Goal: Task Accomplishment & Management: Use online tool/utility

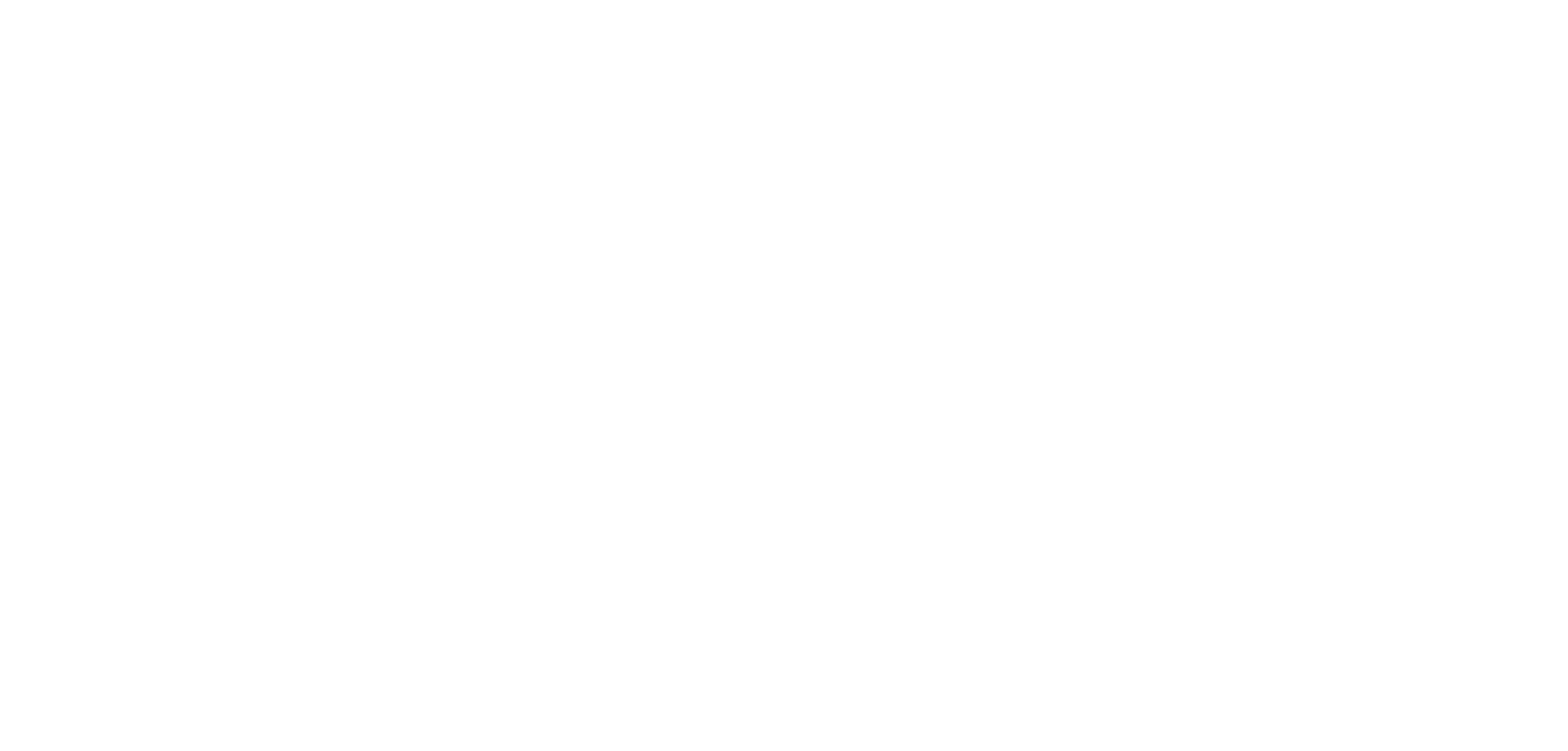
select select "Song"
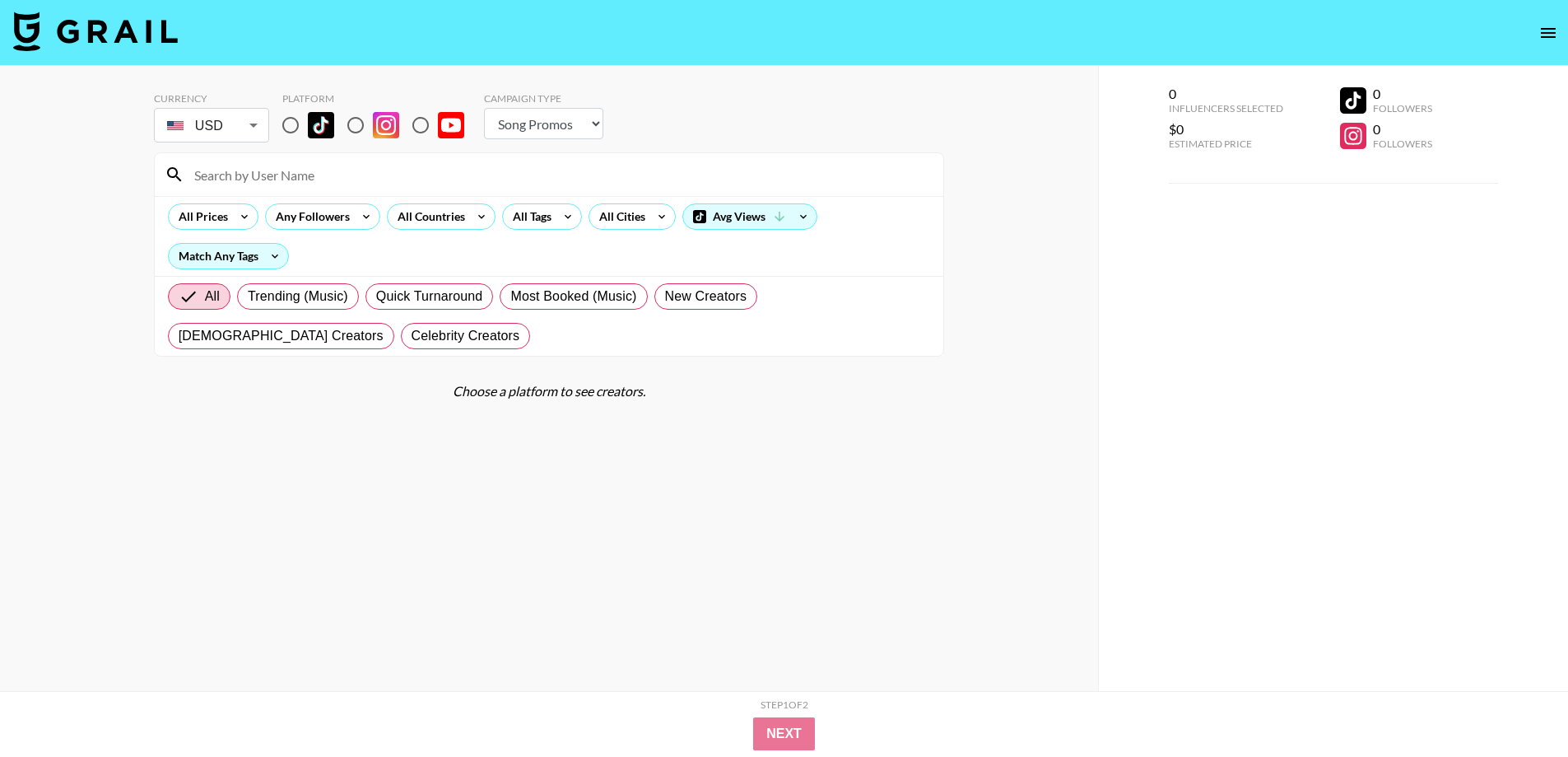
click at [294, 124] on input "radio" at bounding box center [290, 125] width 34 height 34
radio input "true"
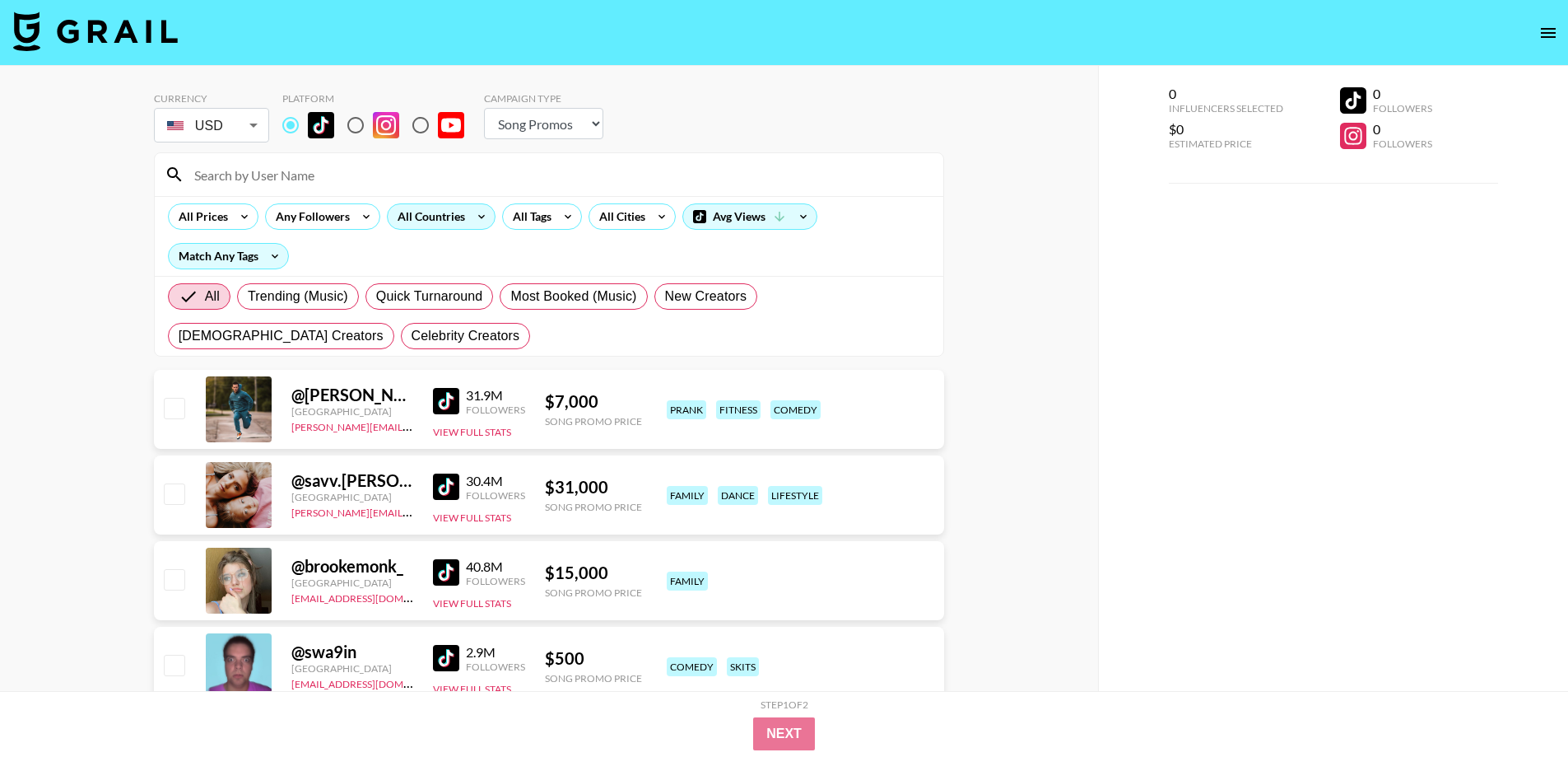
click at [457, 219] on div "All Countries" at bounding box center [428, 216] width 81 height 25
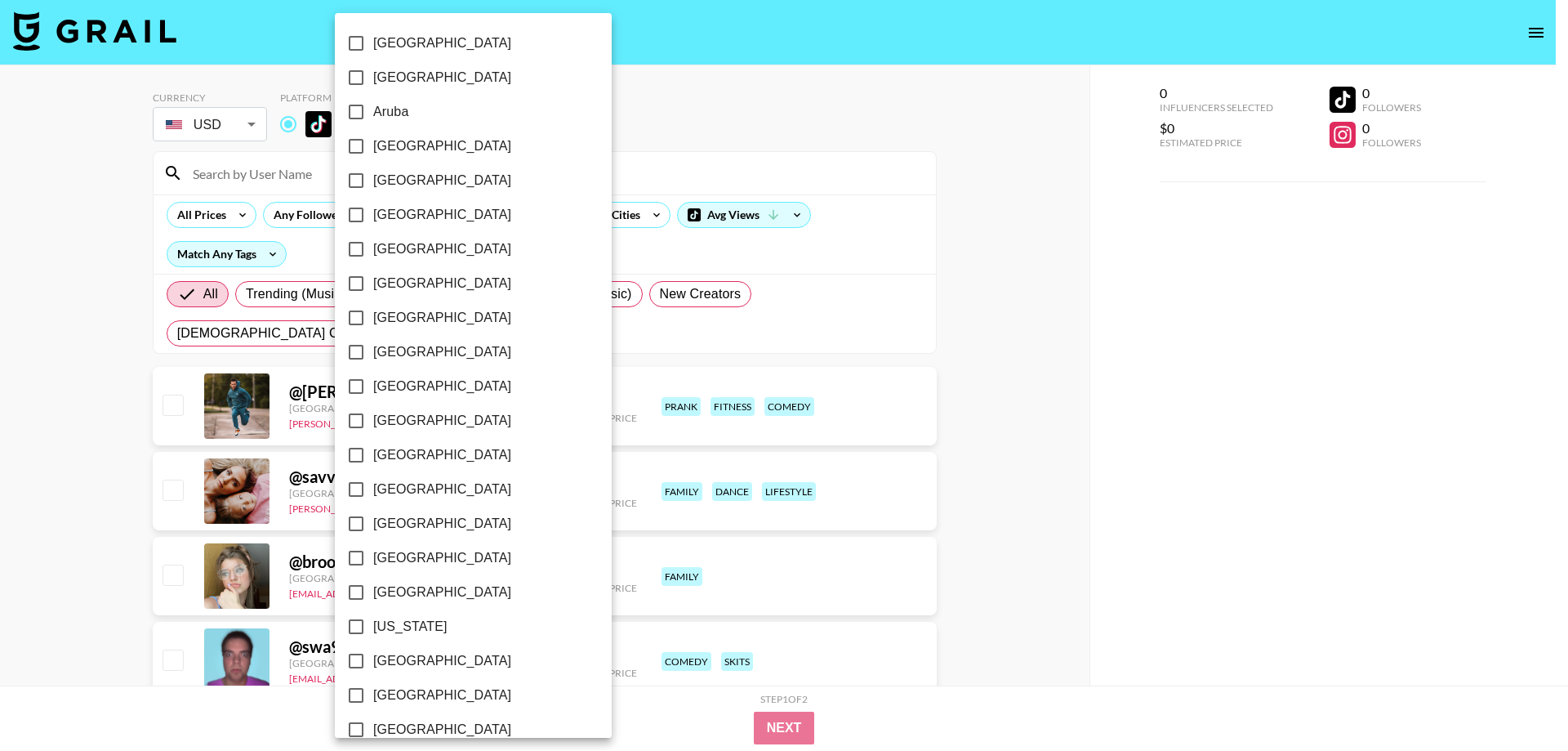
drag, startPoint x: 0, startPoint y: 348, endPoint x: 104, endPoint y: 323, distance: 107.0
click at [1, 348] on div at bounding box center [784, 376] width 1568 height 751
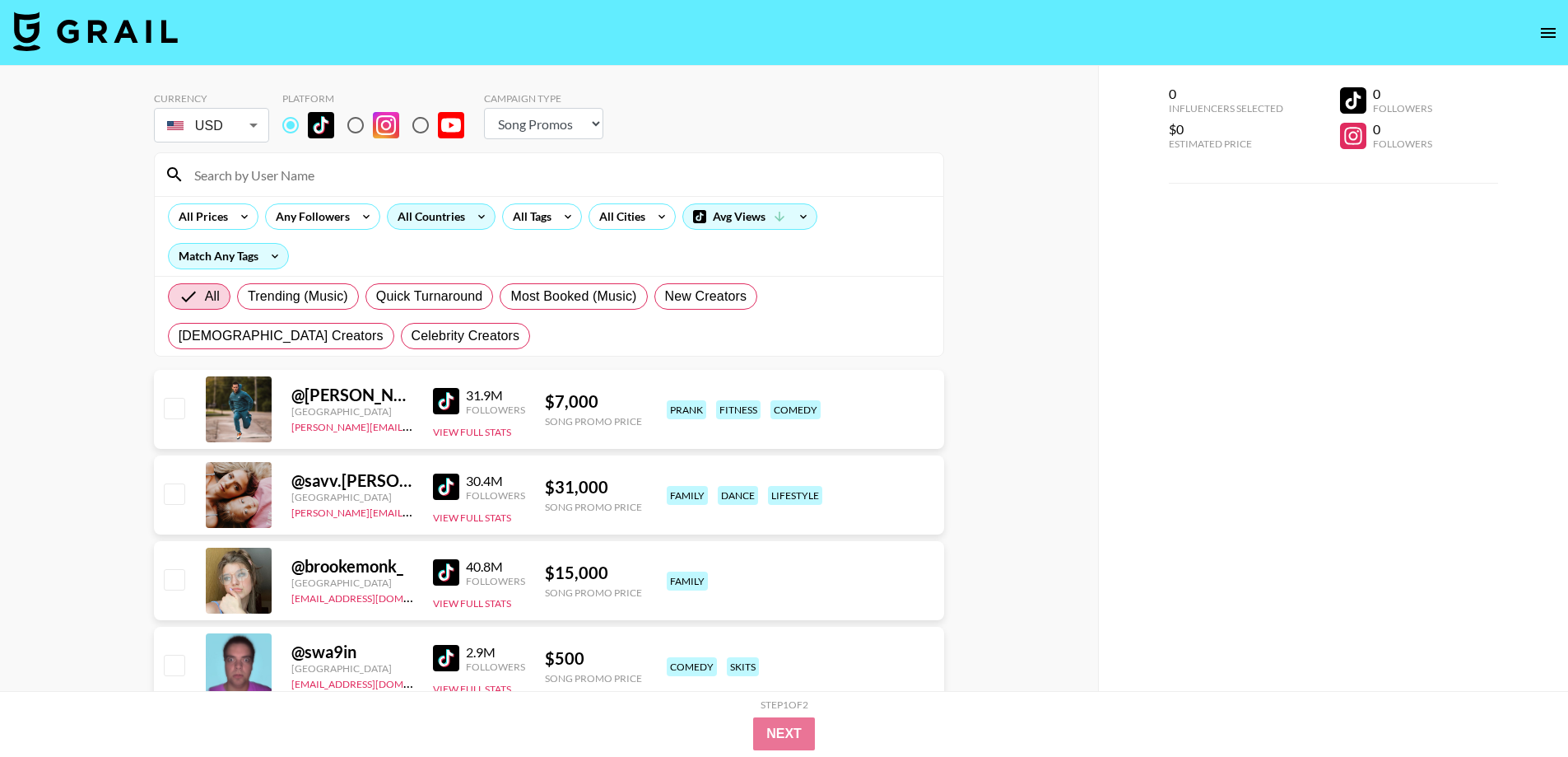
click at [448, 209] on div "All Countries" at bounding box center [428, 216] width 81 height 25
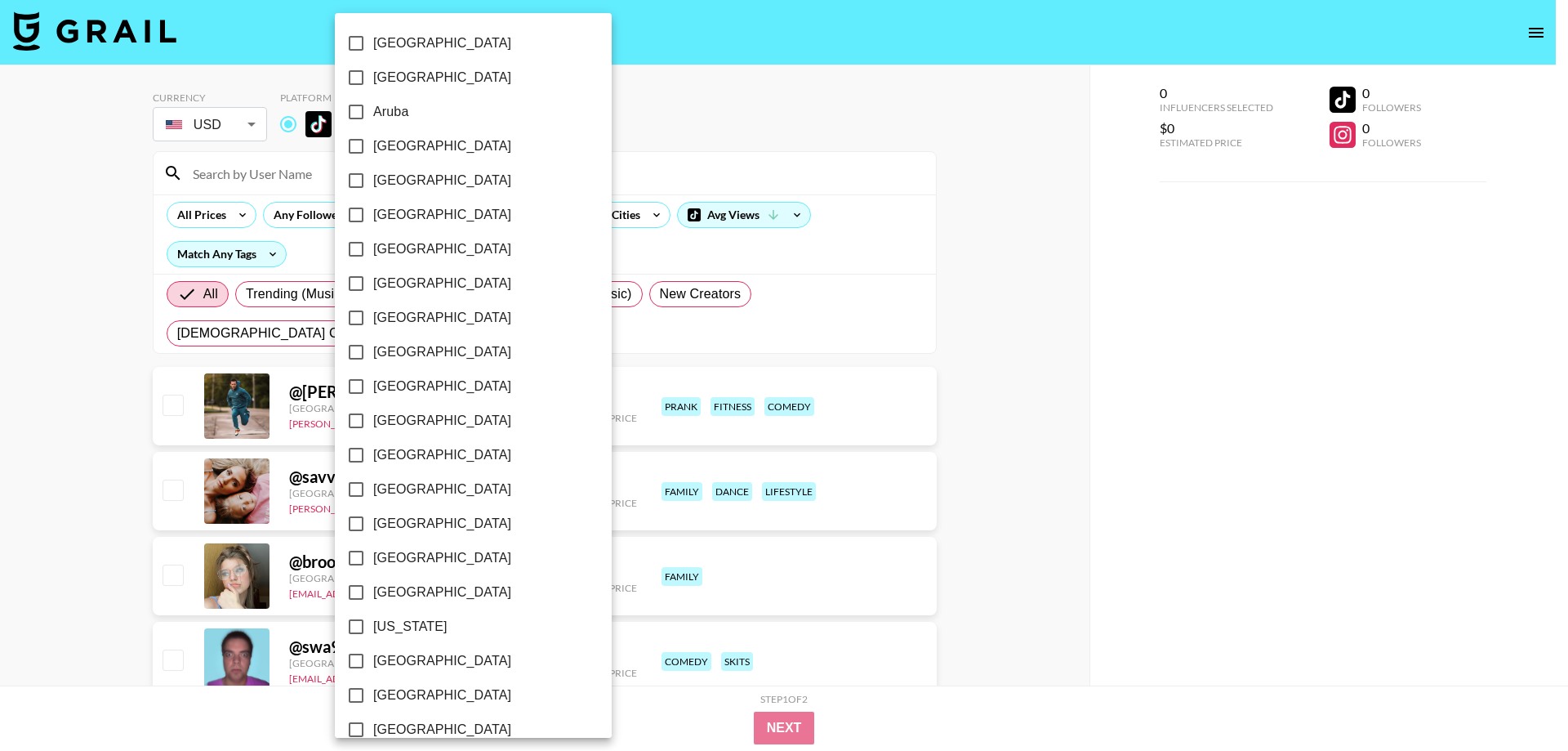
click at [404, 317] on span "[GEOGRAPHIC_DATA]" at bounding box center [442, 317] width 138 height 19
click at [374, 317] on input "[GEOGRAPHIC_DATA]" at bounding box center [356, 317] width 34 height 34
checkbox input "true"
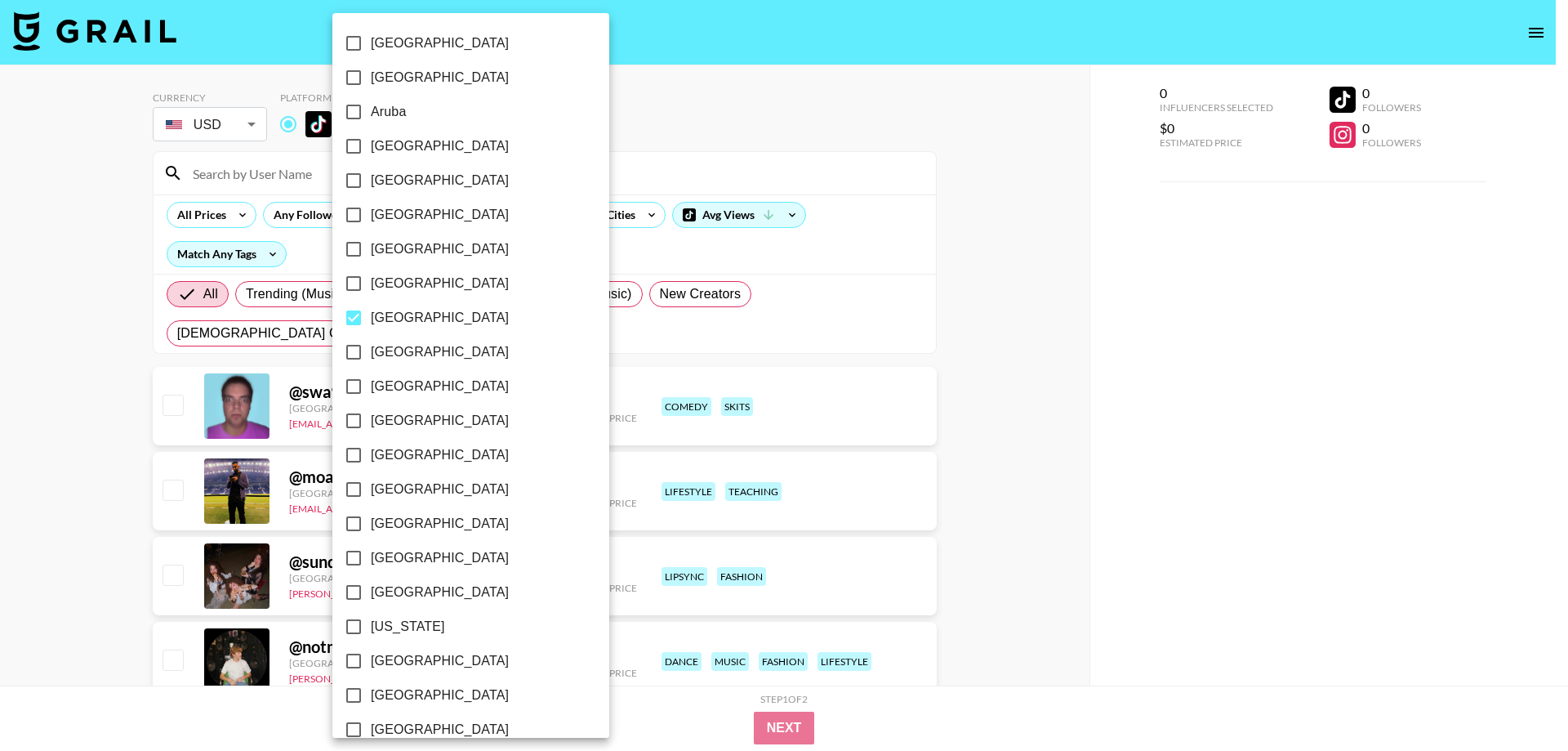
click at [371, 663] on span "[GEOGRAPHIC_DATA]" at bounding box center [439, 660] width 138 height 19
click at [371, 663] on input "[GEOGRAPHIC_DATA]" at bounding box center [353, 660] width 34 height 34
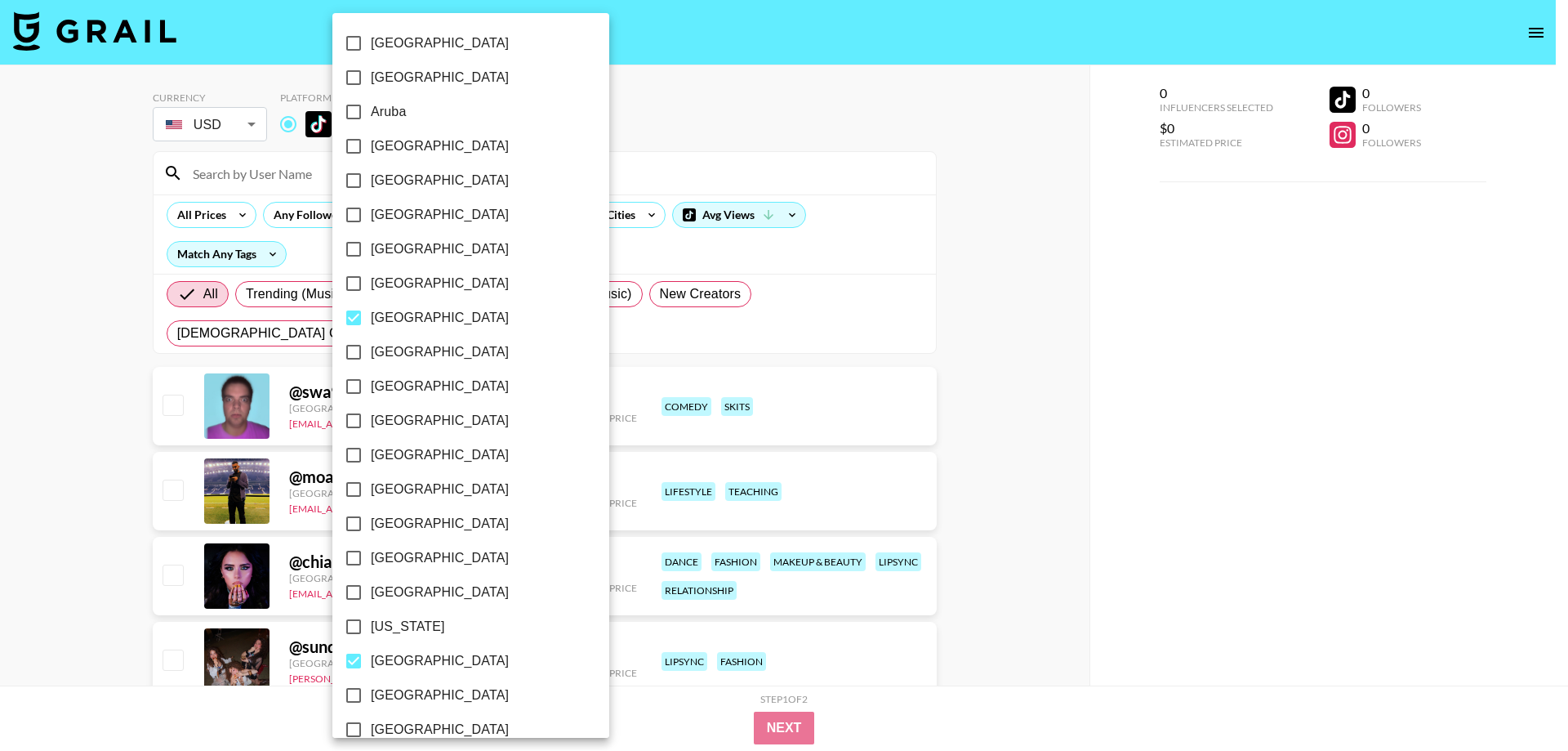
click at [375, 659] on span "[GEOGRAPHIC_DATA]" at bounding box center [439, 660] width 138 height 19
click at [371, 659] on input "[GEOGRAPHIC_DATA]" at bounding box center [353, 660] width 34 height 34
checkbox input "false"
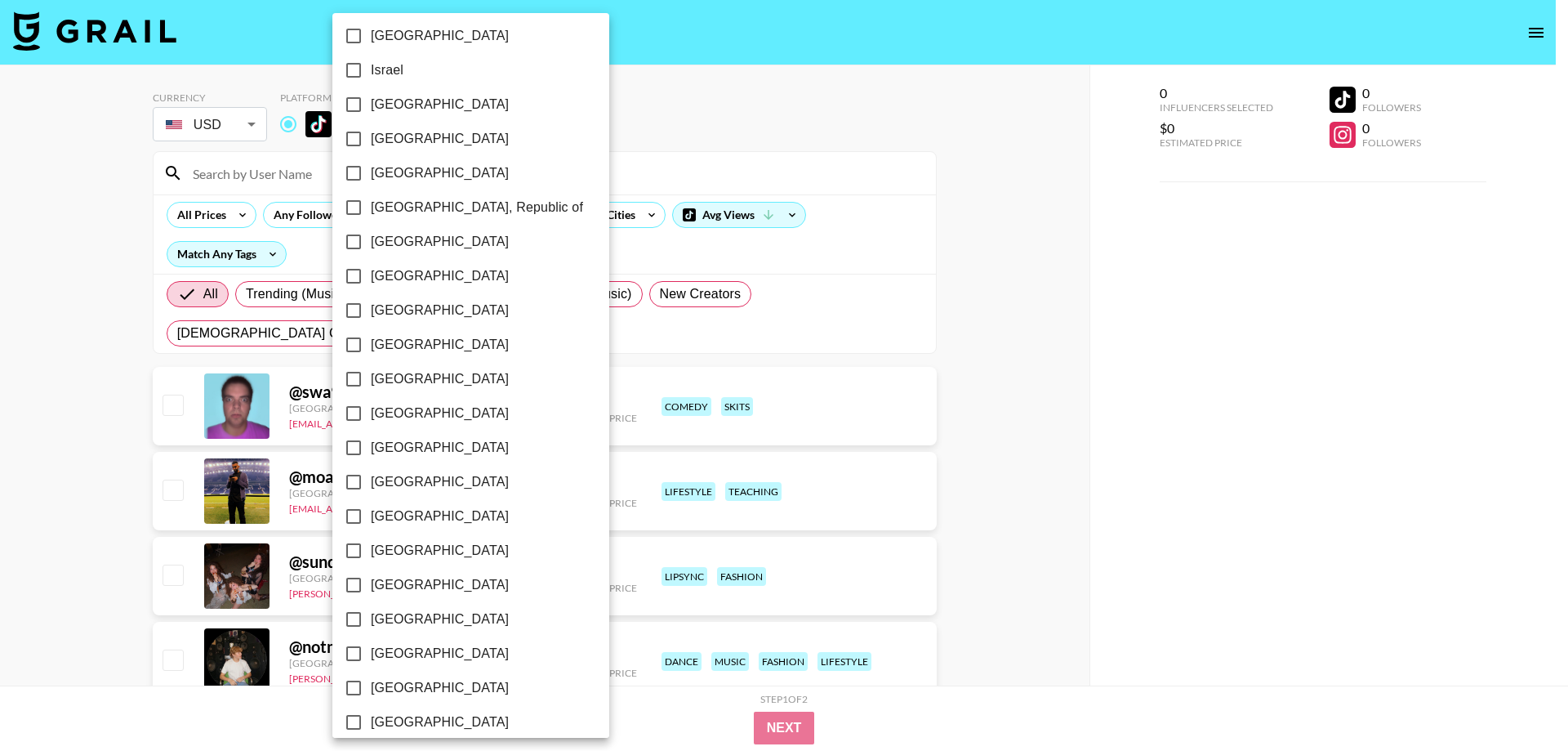
scroll to position [1154, 0]
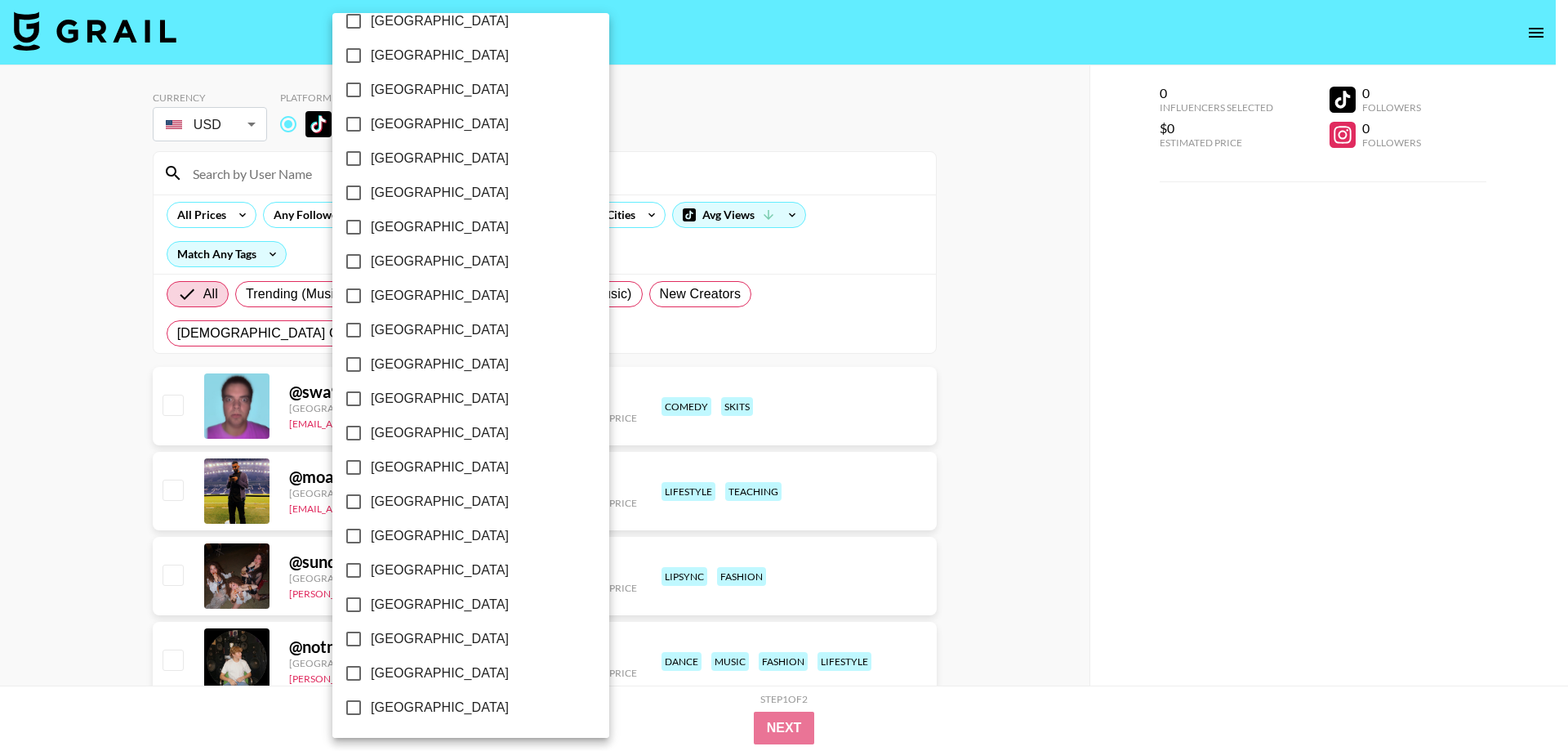
click at [410, 679] on span "[GEOGRAPHIC_DATA]" at bounding box center [439, 672] width 138 height 19
click at [371, 679] on input "[GEOGRAPHIC_DATA]" at bounding box center [353, 672] width 34 height 34
checkbox input "true"
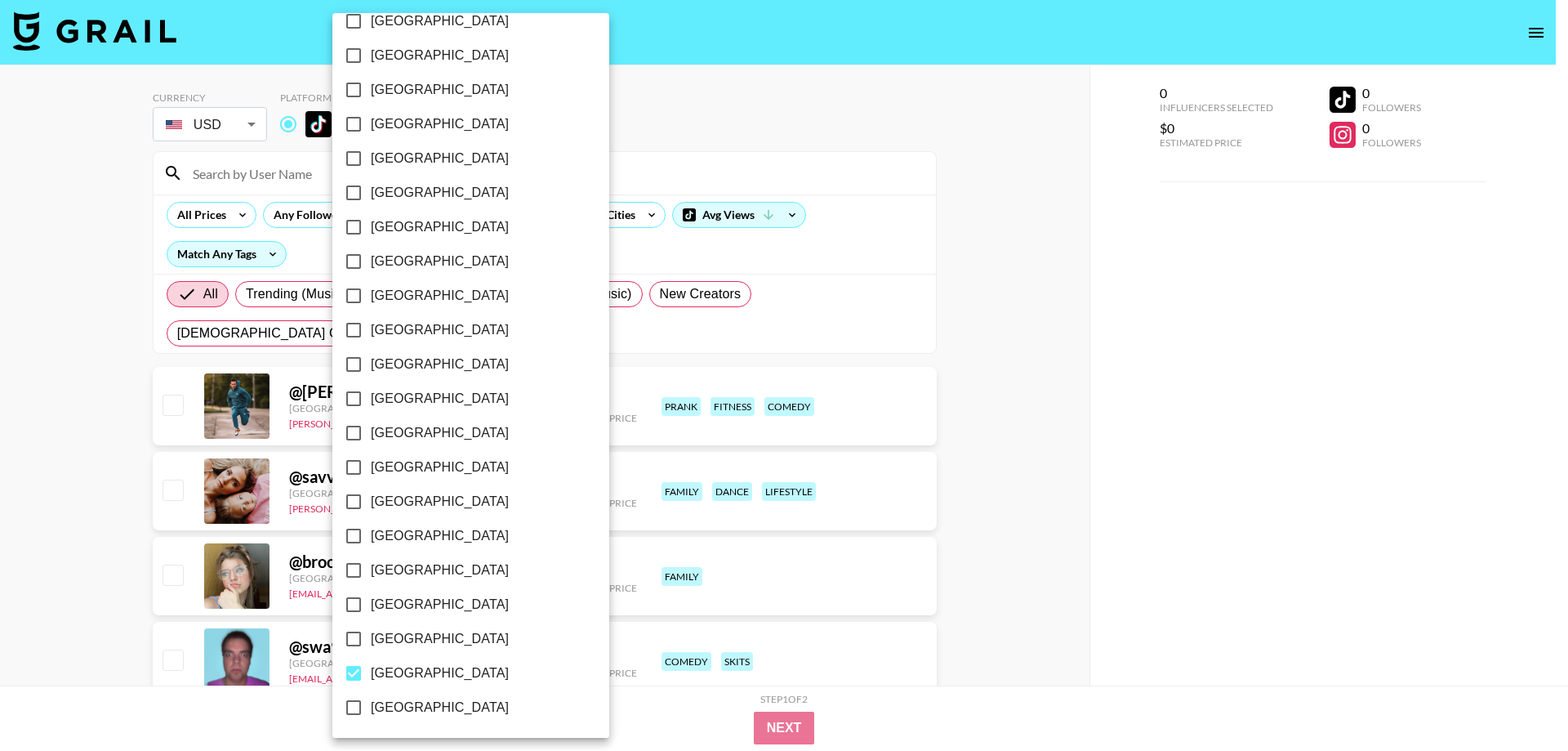
click at [397, 367] on span "[GEOGRAPHIC_DATA]" at bounding box center [439, 363] width 138 height 19
click at [371, 367] on input "[GEOGRAPHIC_DATA]" at bounding box center [353, 364] width 34 height 34
checkbox input "true"
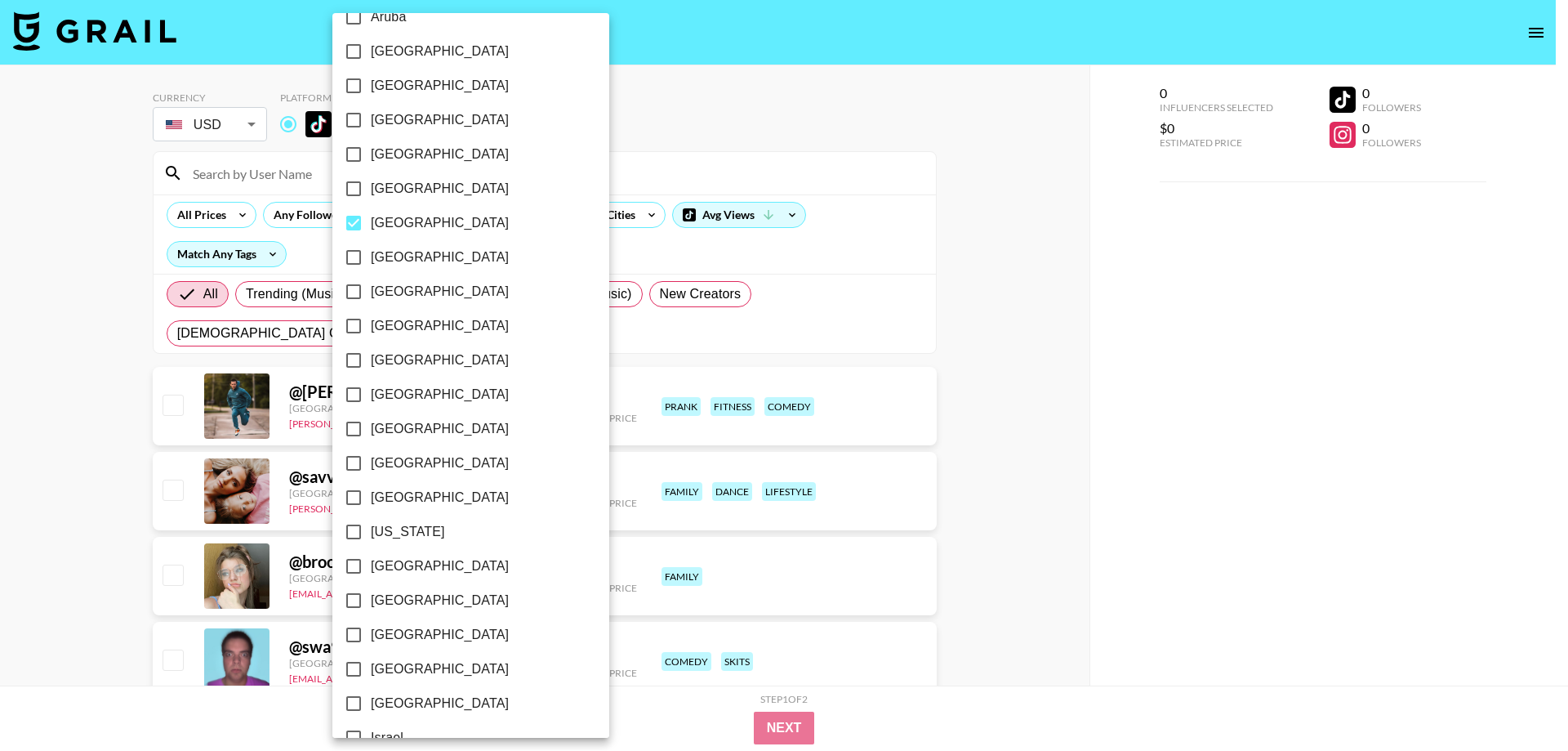
scroll to position [0, 0]
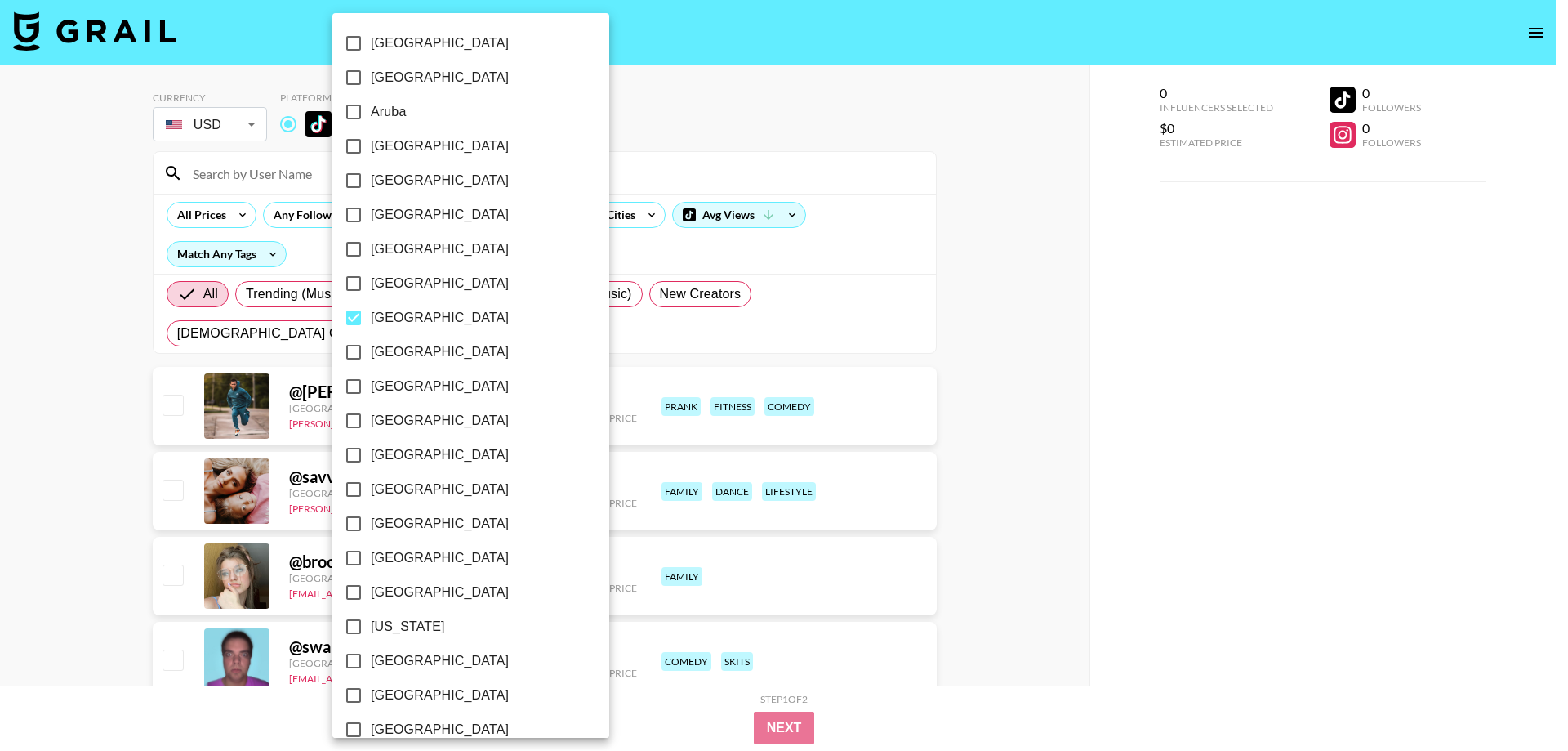
click at [442, 150] on label "[GEOGRAPHIC_DATA]" at bounding box center [459, 146] width 247 height 34
click at [371, 150] on input "[GEOGRAPHIC_DATA]" at bounding box center [353, 146] width 34 height 34
checkbox input "true"
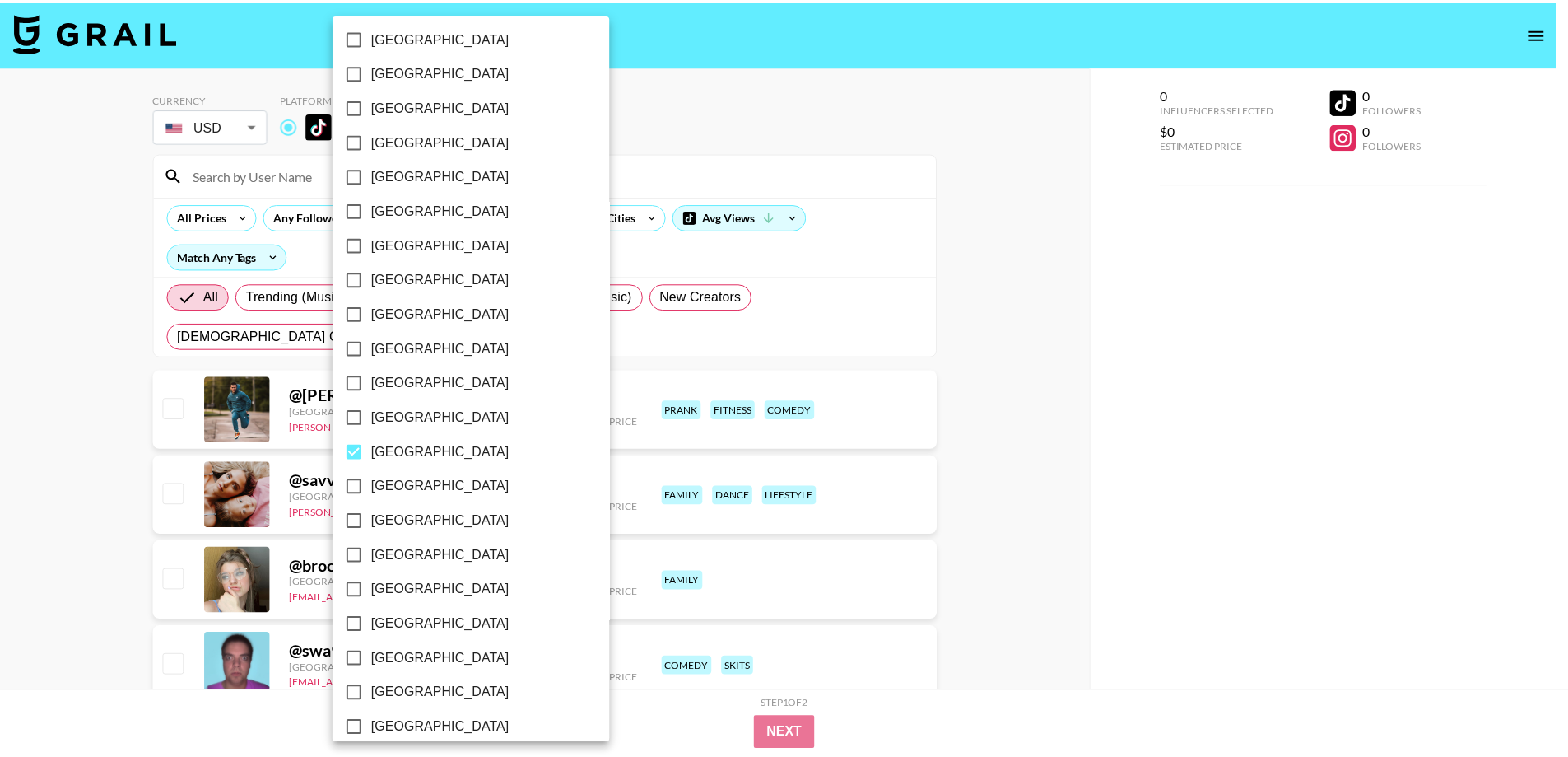
scroll to position [1163, 0]
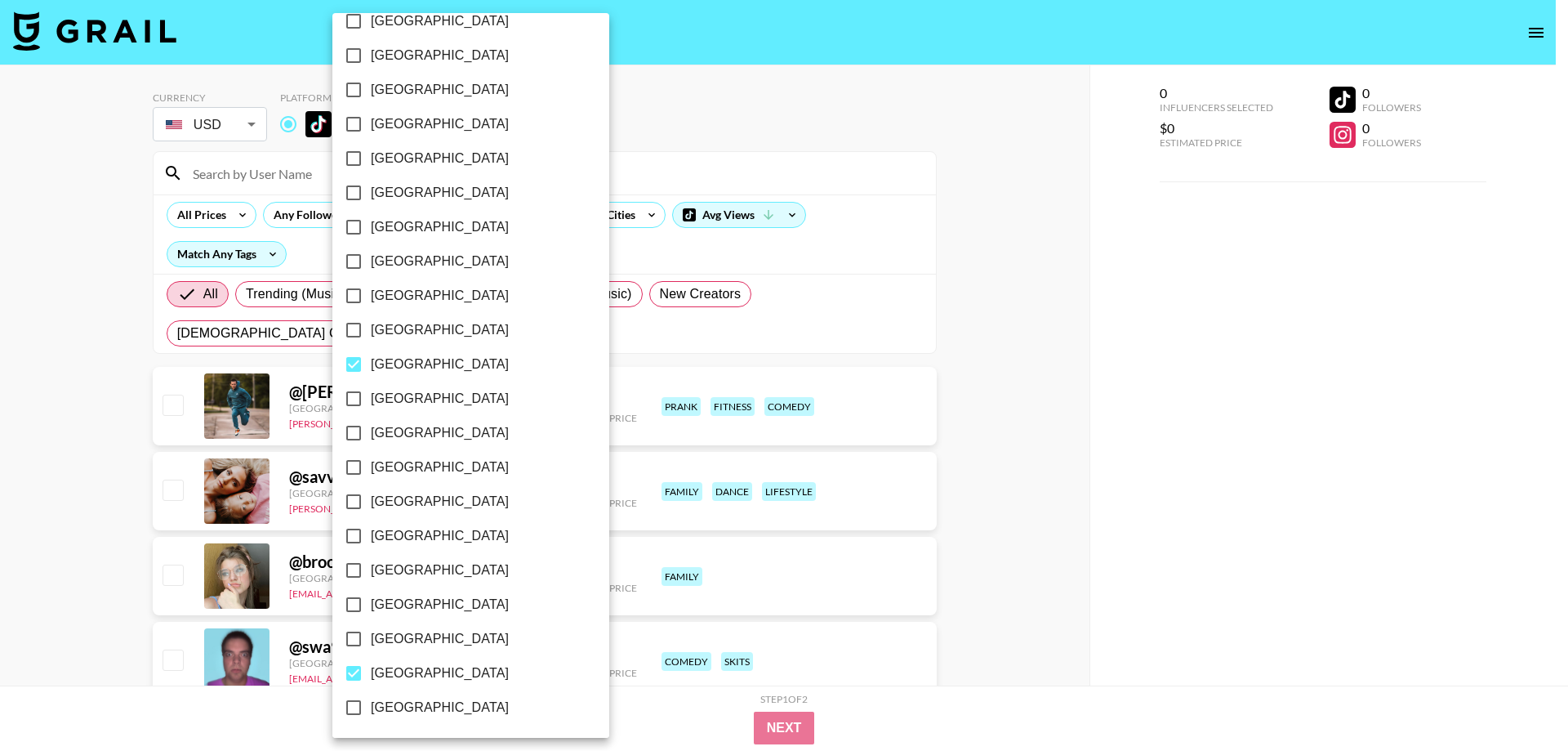
click at [405, 634] on span "[GEOGRAPHIC_DATA]" at bounding box center [439, 638] width 138 height 19
click at [371, 634] on input "[GEOGRAPHIC_DATA]" at bounding box center [353, 638] width 34 height 34
checkbox input "true"
click at [0, 536] on div at bounding box center [784, 376] width 1568 height 751
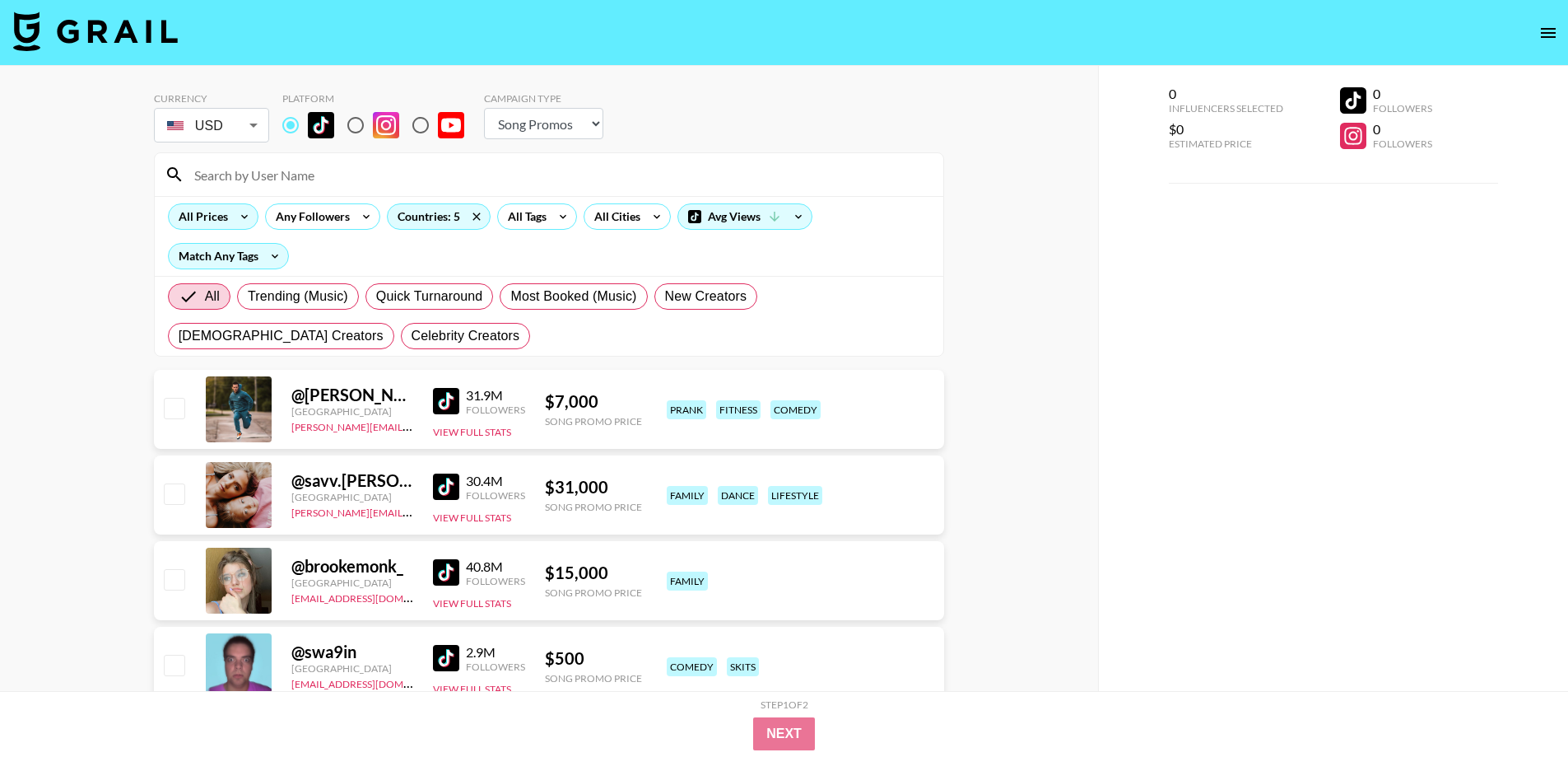
click at [231, 215] on icon at bounding box center [244, 216] width 26 height 25
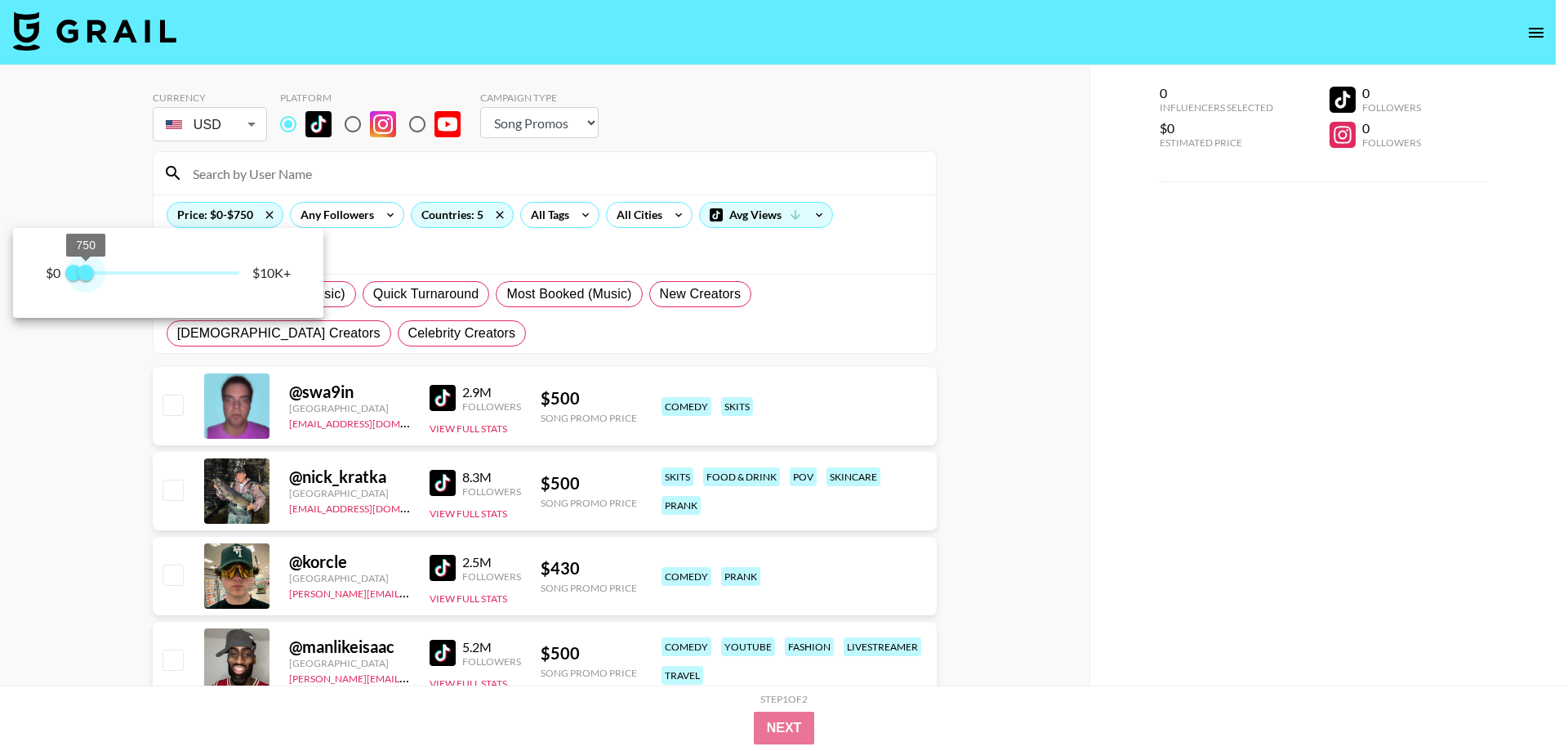
type input "500"
drag, startPoint x: 238, startPoint y: 275, endPoint x: 82, endPoint y: 272, distance: 156.0
click at [82, 272] on span "500" at bounding box center [82, 273] width 17 height 17
click at [59, 497] on div at bounding box center [784, 376] width 1568 height 751
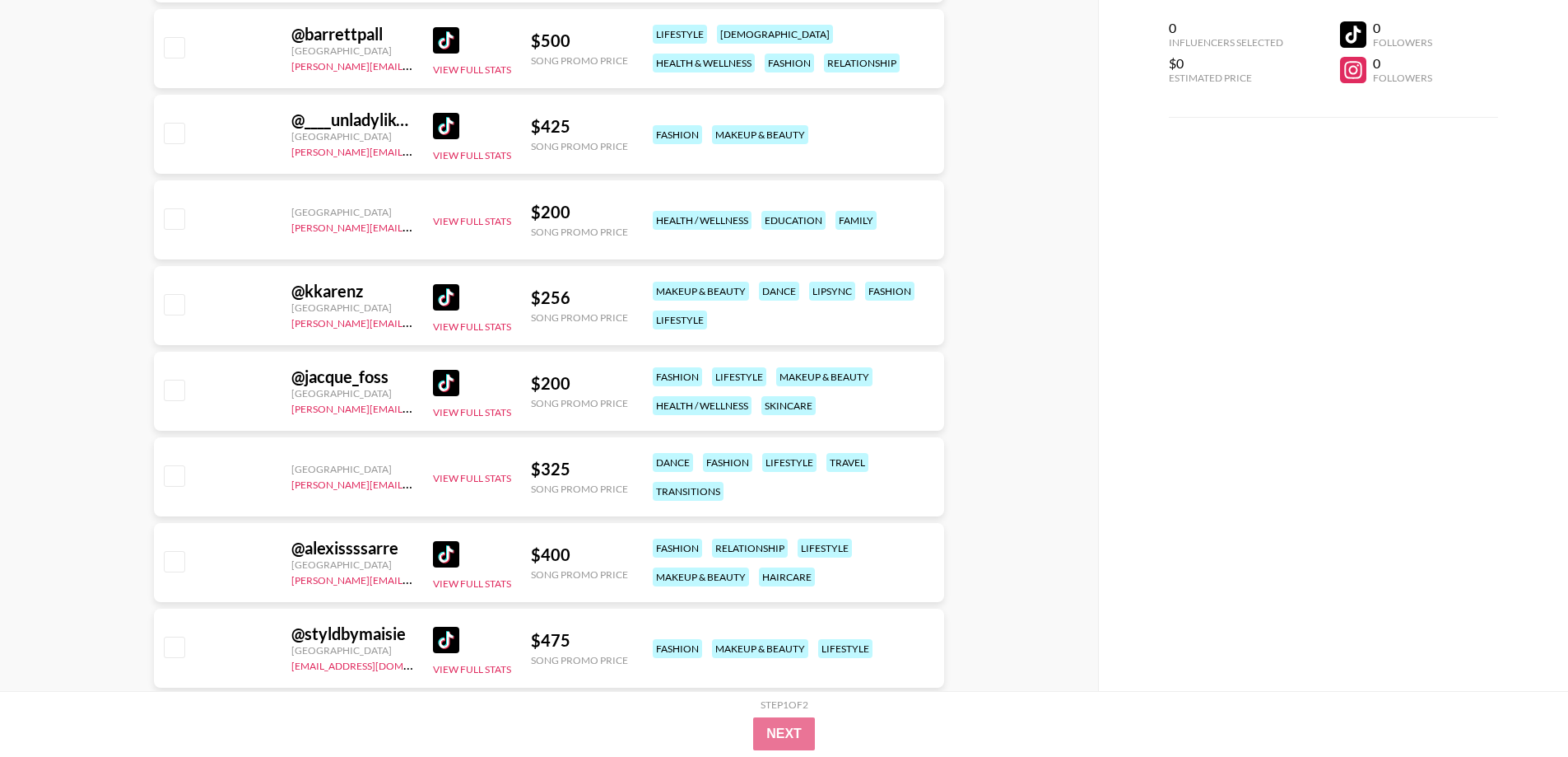
scroll to position [295388, 0]
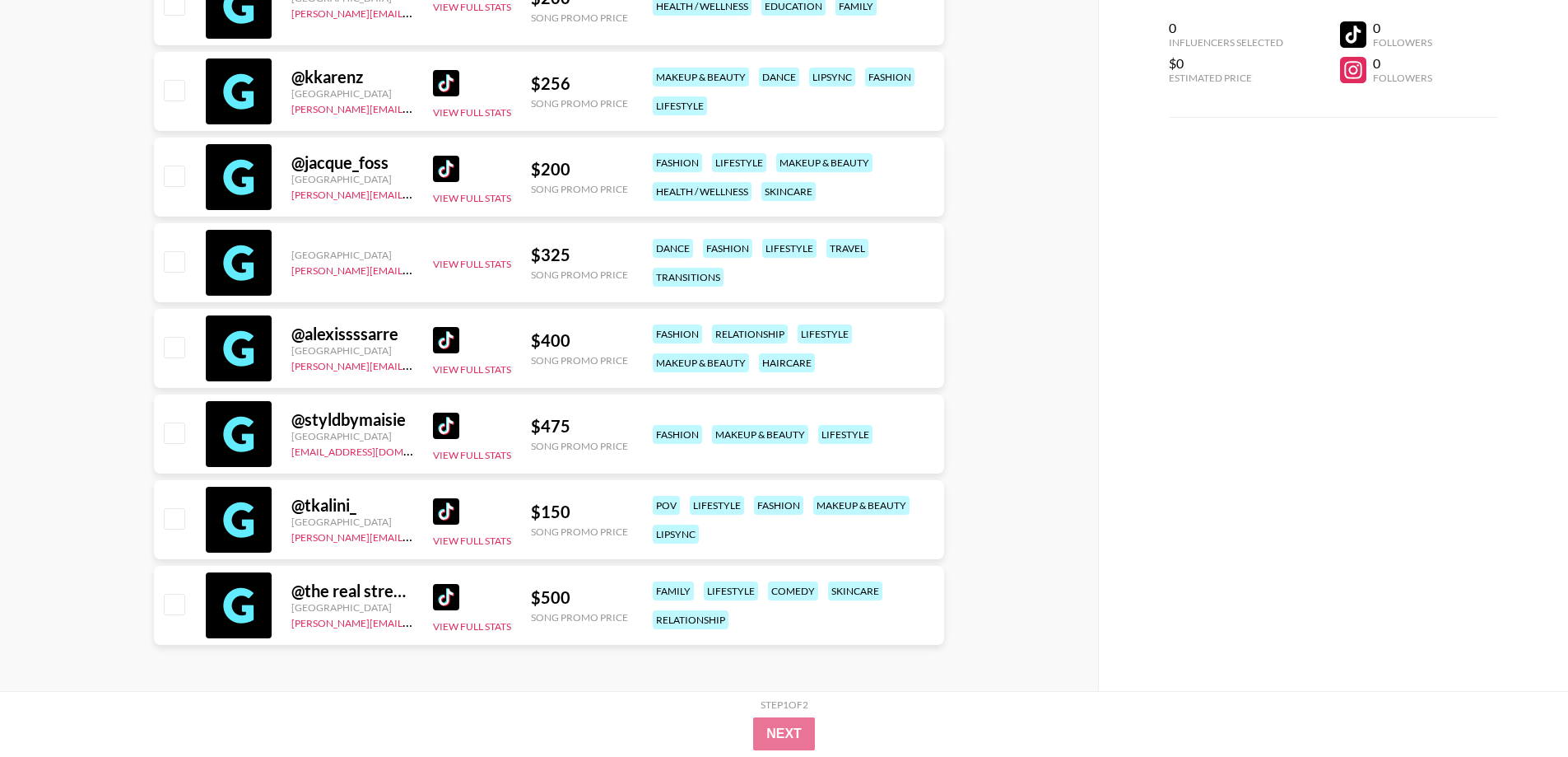
click at [447, 502] on img at bounding box center [446, 512] width 26 height 26
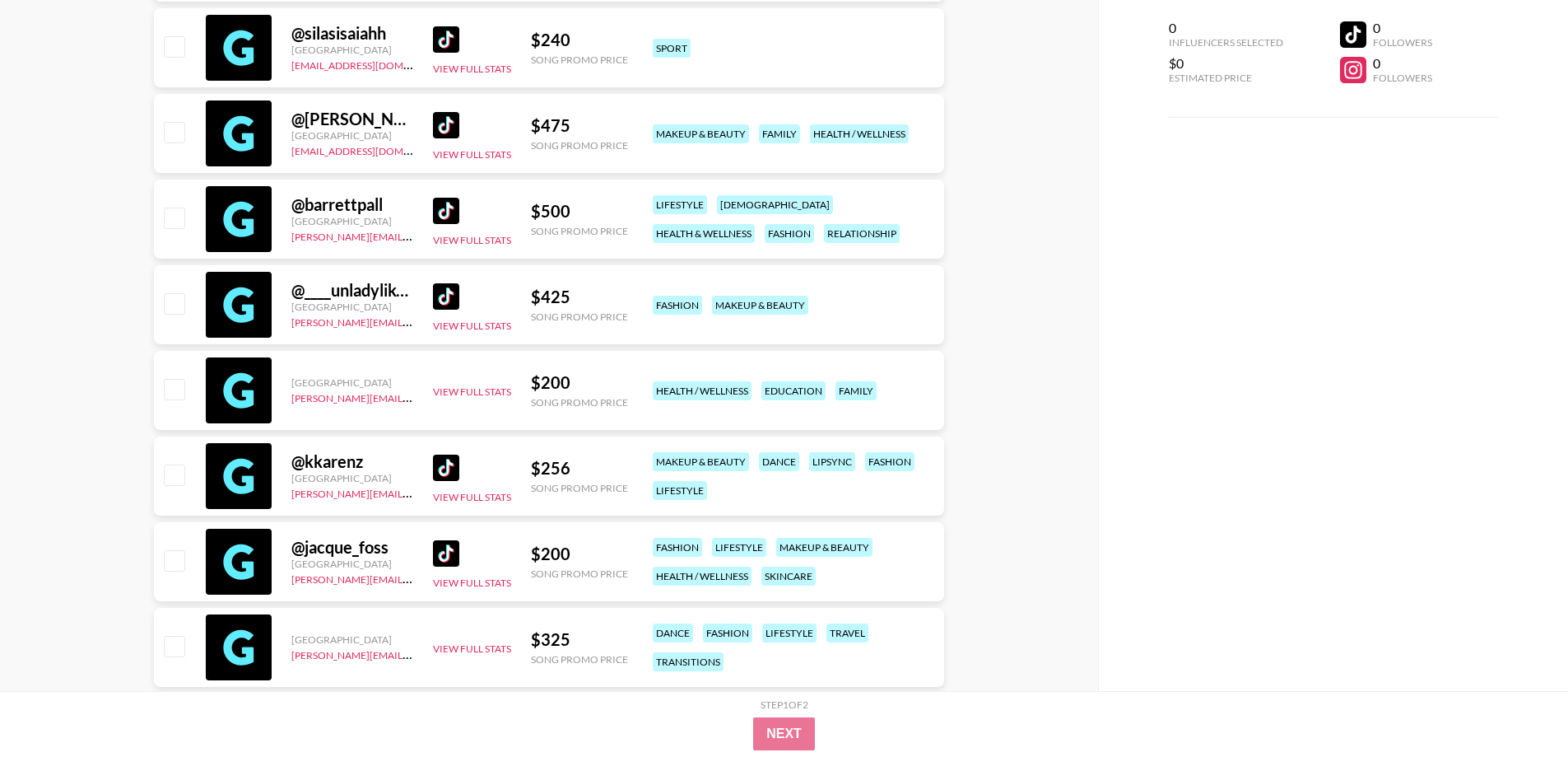
click at [455, 296] on img at bounding box center [446, 296] width 26 height 26
click at [444, 212] on img at bounding box center [446, 211] width 26 height 26
click at [438, 129] on img at bounding box center [446, 125] width 26 height 26
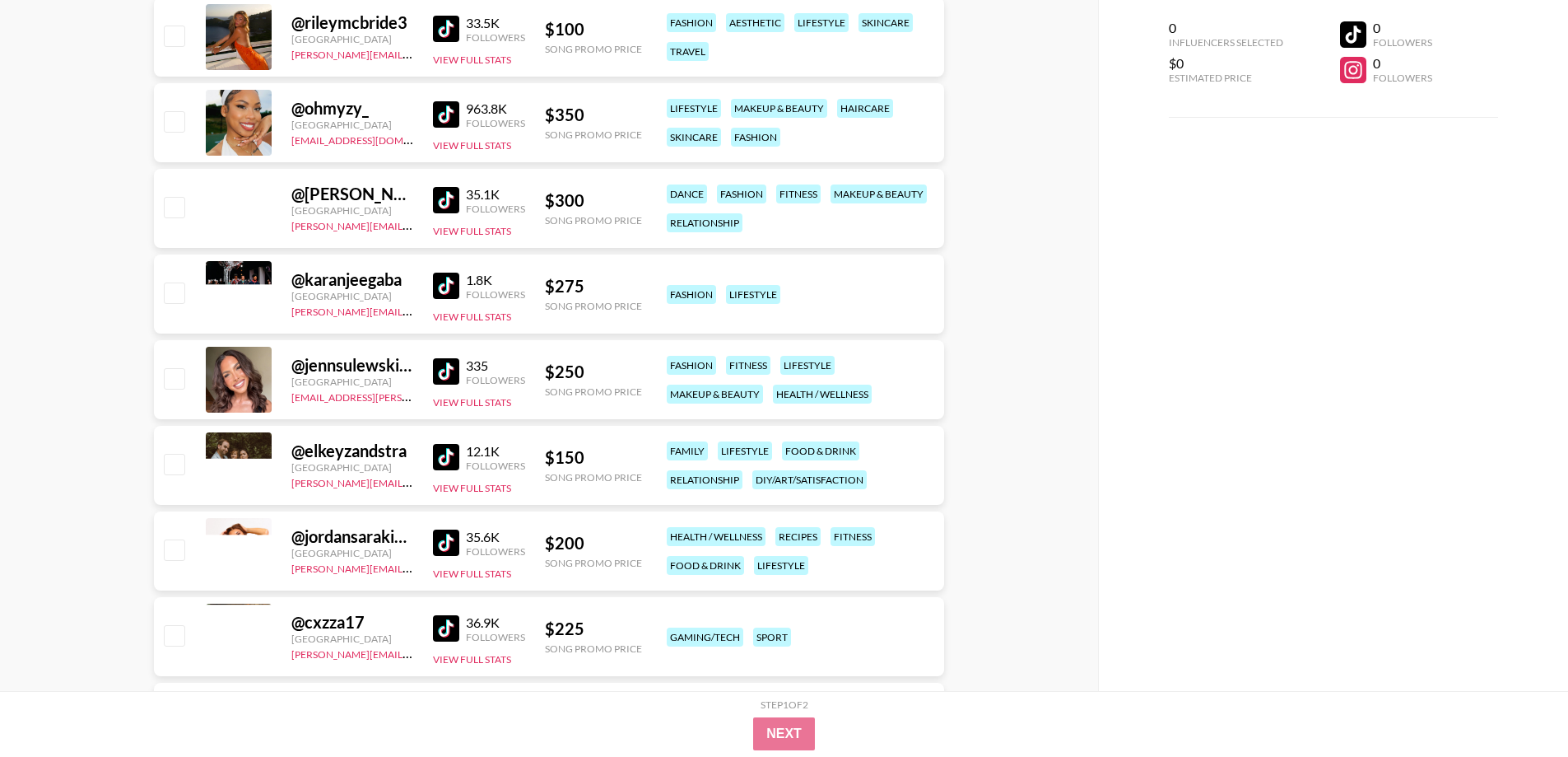
scroll to position [276285, 0]
